Goal: Task Accomplishment & Management: Complete application form

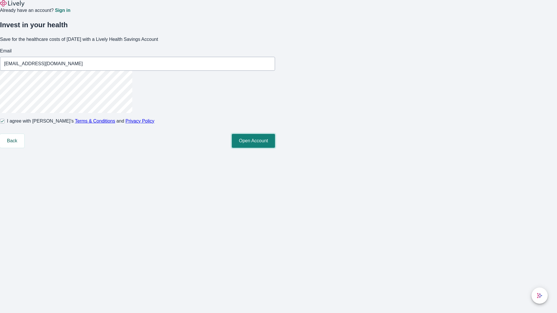
click at [275, 148] on button "Open Account" at bounding box center [253, 141] width 43 height 14
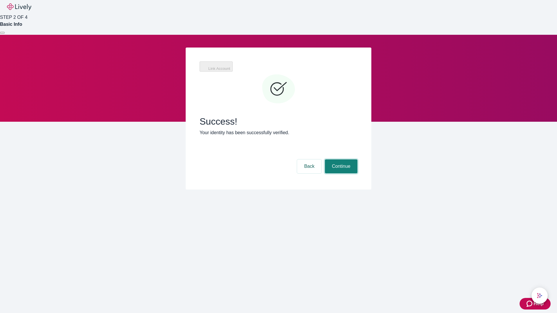
click at [340, 160] on button "Continue" at bounding box center [341, 167] width 33 height 14
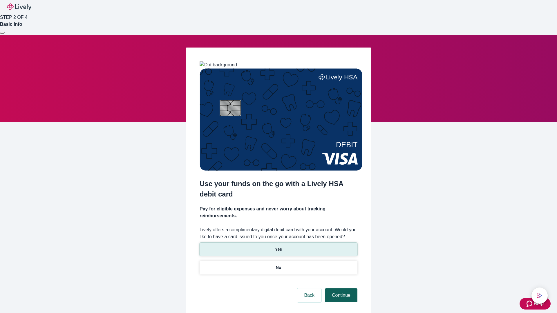
click at [278, 265] on p "No" at bounding box center [279, 268] width 6 height 6
click at [340, 289] on button "Continue" at bounding box center [341, 296] width 33 height 14
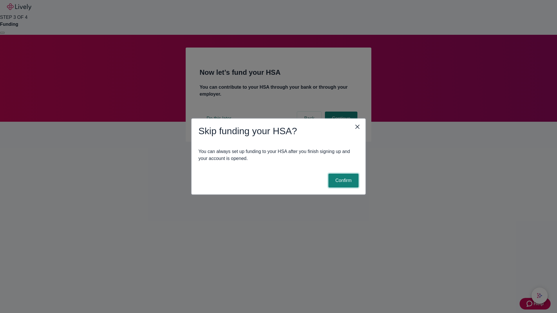
click at [343, 181] on button "Confirm" at bounding box center [344, 181] width 30 height 14
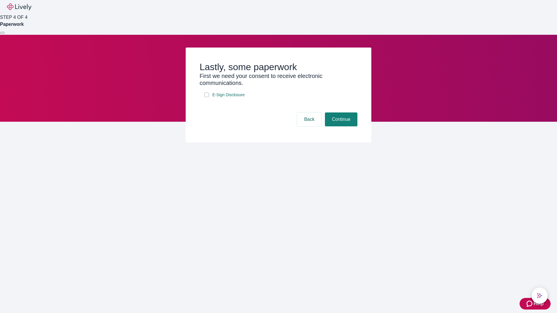
click at [207, 97] on input "E-Sign Disclosure" at bounding box center [206, 95] width 5 height 5
checkbox input "true"
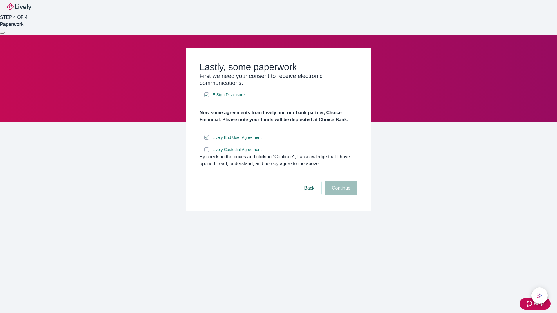
click at [207, 152] on input "Lively Custodial Agreement" at bounding box center [206, 149] width 5 height 5
checkbox input "true"
click at [340, 195] on button "Continue" at bounding box center [341, 188] width 33 height 14
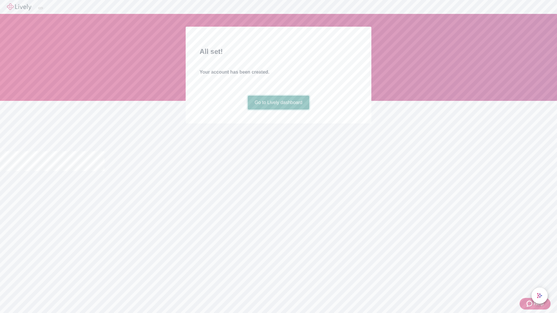
click at [278, 110] on link "Go to Lively dashboard" at bounding box center [279, 103] width 62 height 14
